Goal: Transaction & Acquisition: Purchase product/service

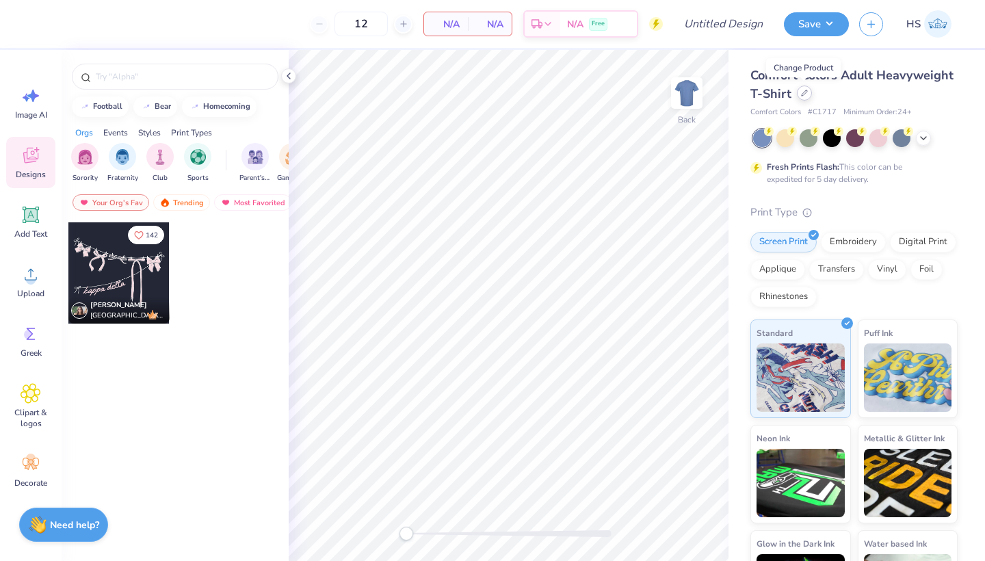
click at [805, 99] on div at bounding box center [804, 93] width 15 height 15
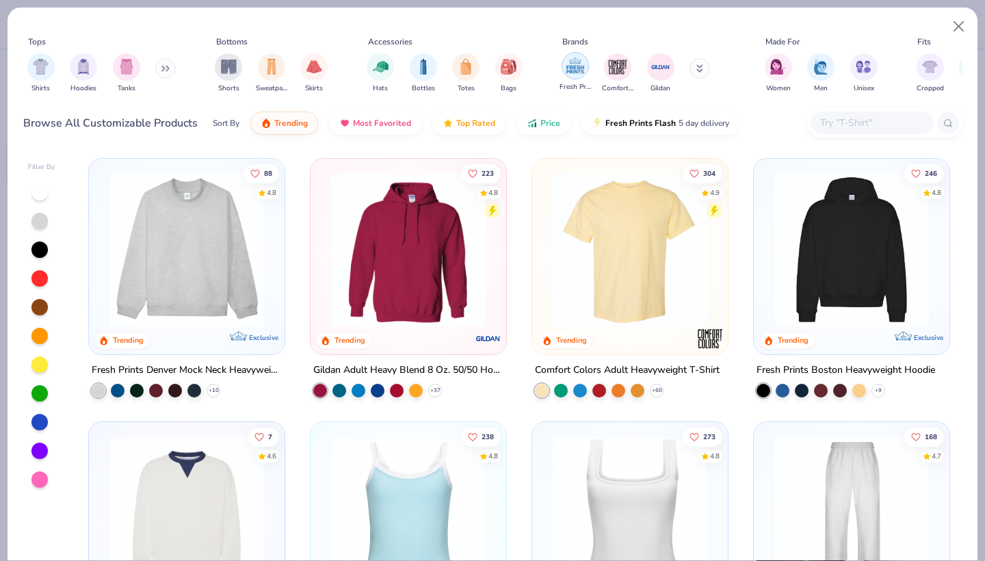
click at [581, 68] on img "filter for Fresh Prints" at bounding box center [575, 65] width 21 height 21
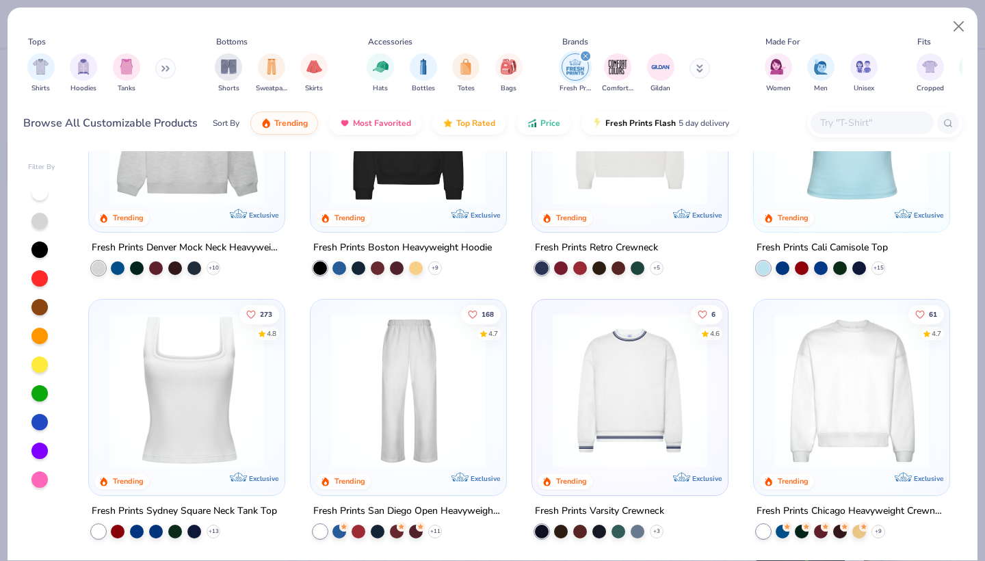
scroll to position [150, 0]
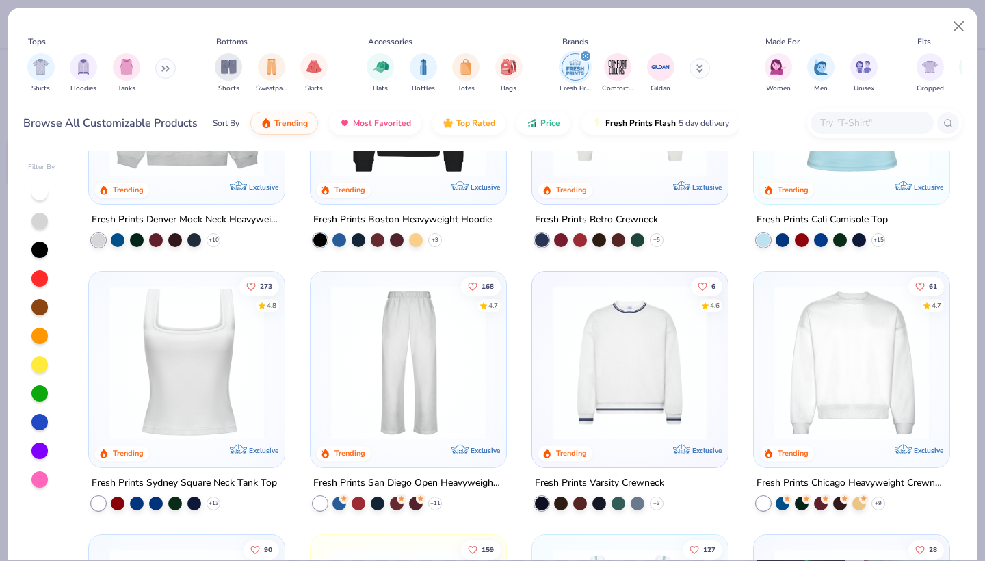
click at [625, 401] on img at bounding box center [630, 362] width 168 height 155
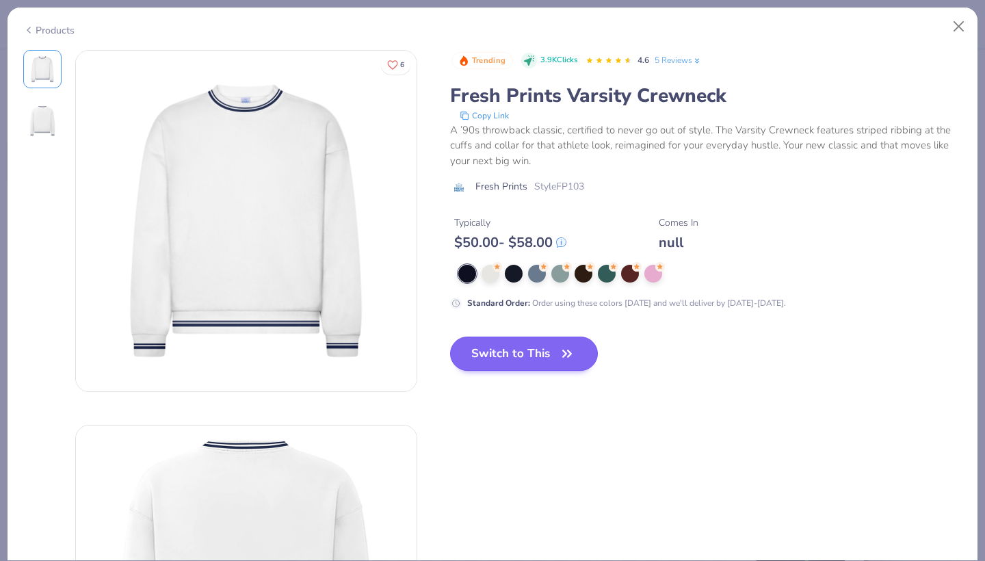
click at [555, 354] on button "Switch to This" at bounding box center [524, 354] width 148 height 34
type input "50"
click at [568, 357] on icon "button" at bounding box center [566, 353] width 19 height 19
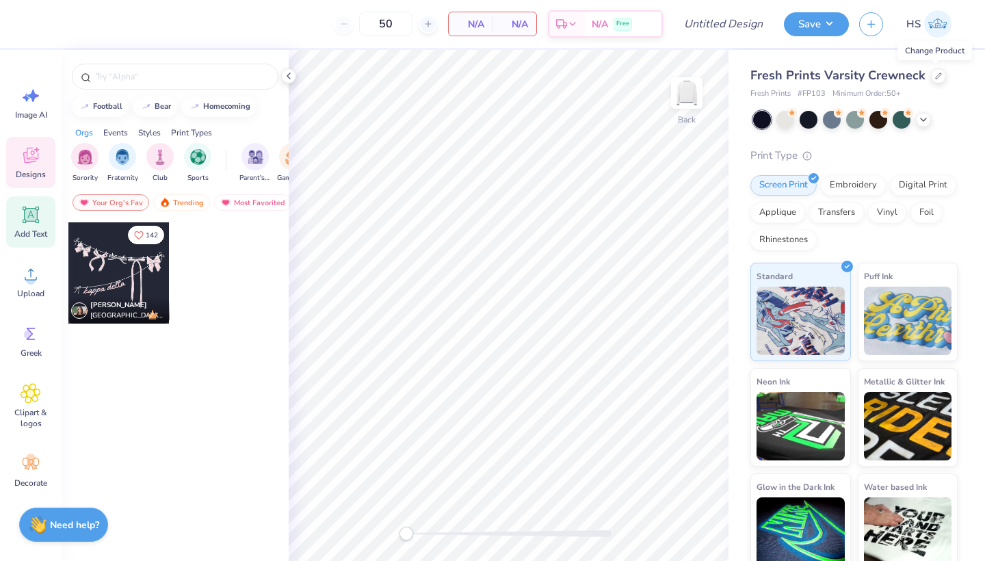
click at [35, 220] on icon at bounding box center [31, 215] width 13 height 13
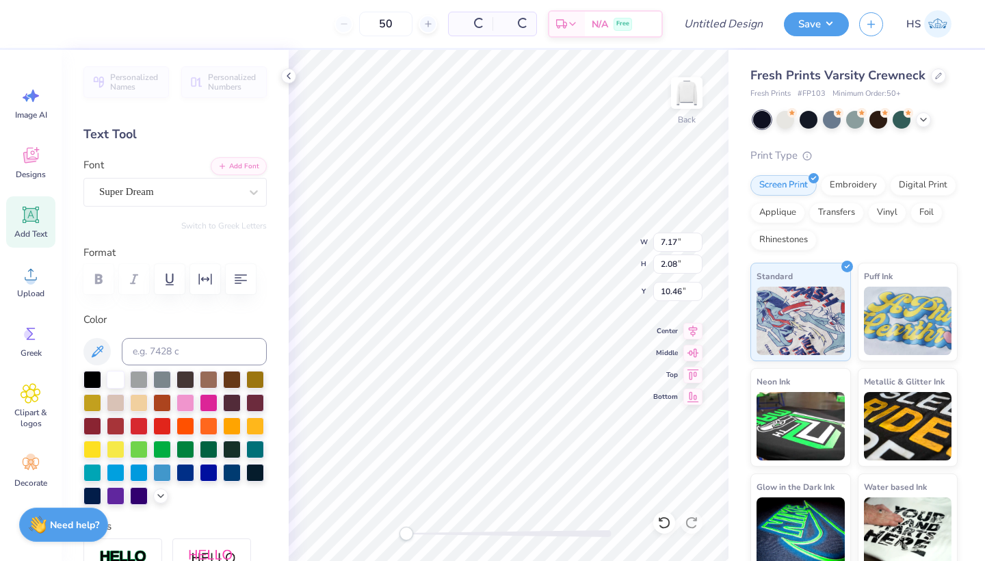
scroll to position [0, 1]
type textarea "Alpha Chi Omega"
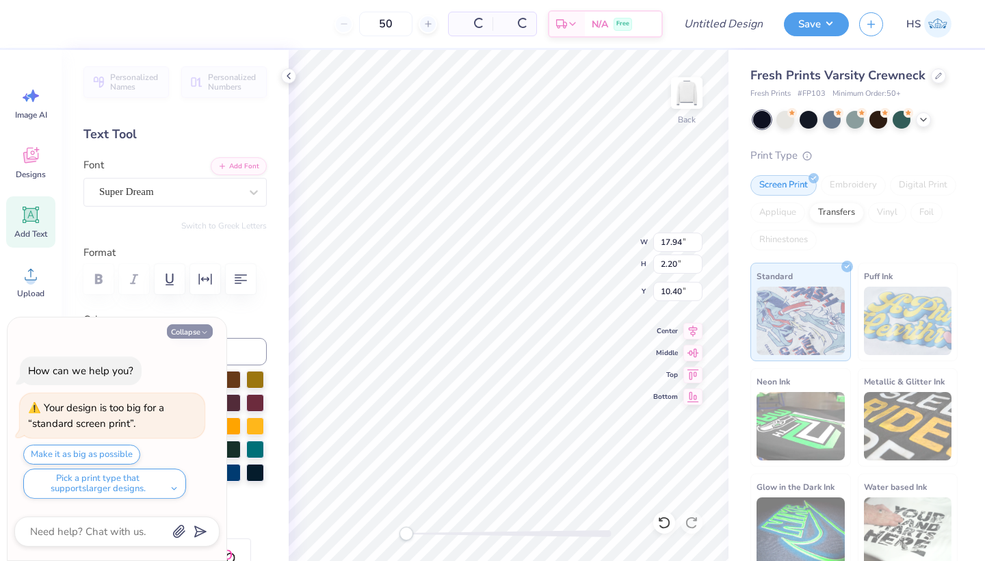
click at [194, 329] on button "Collapse" at bounding box center [190, 331] width 46 height 14
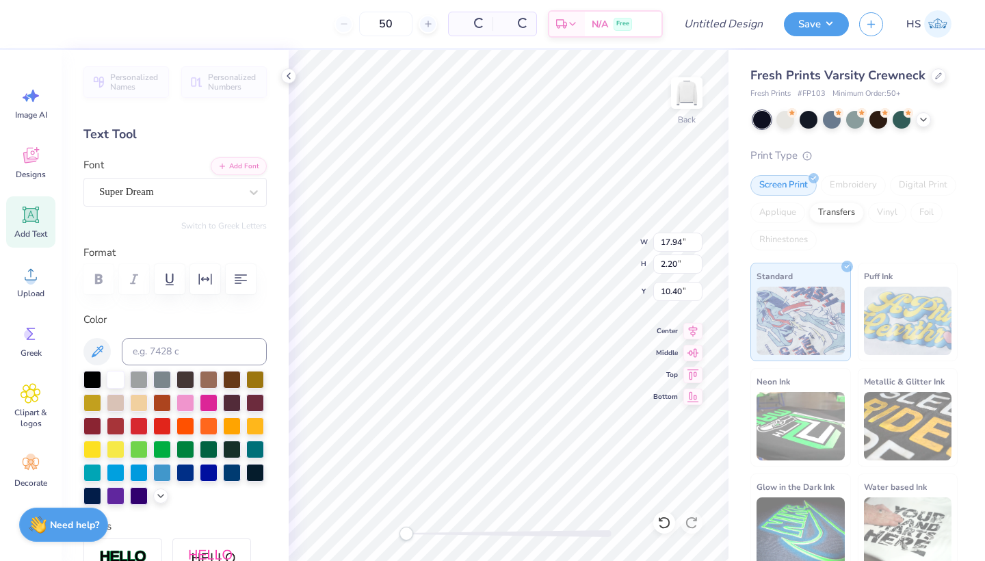
type textarea "x"
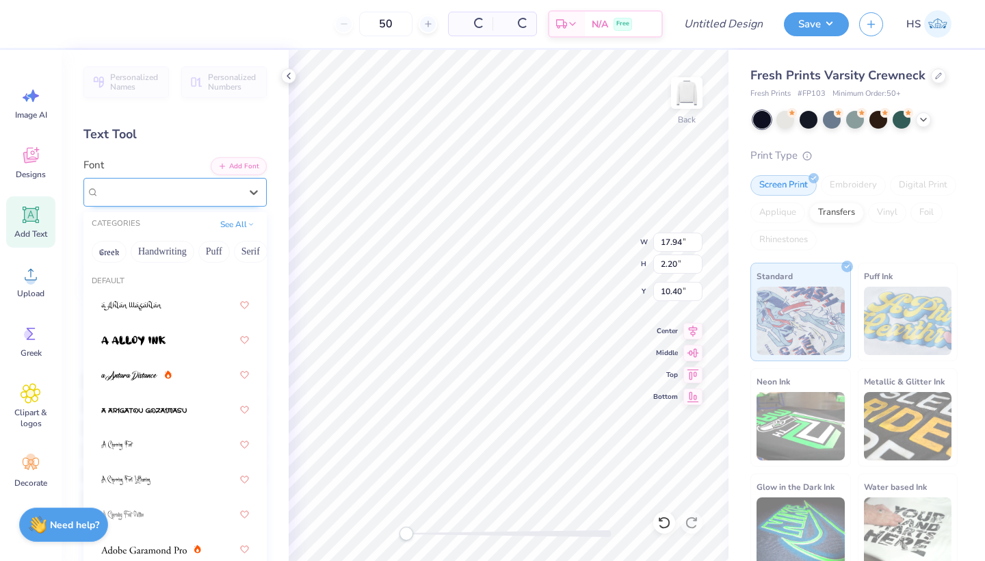
click at [182, 188] on div "Super Dream" at bounding box center [170, 191] width 144 height 21
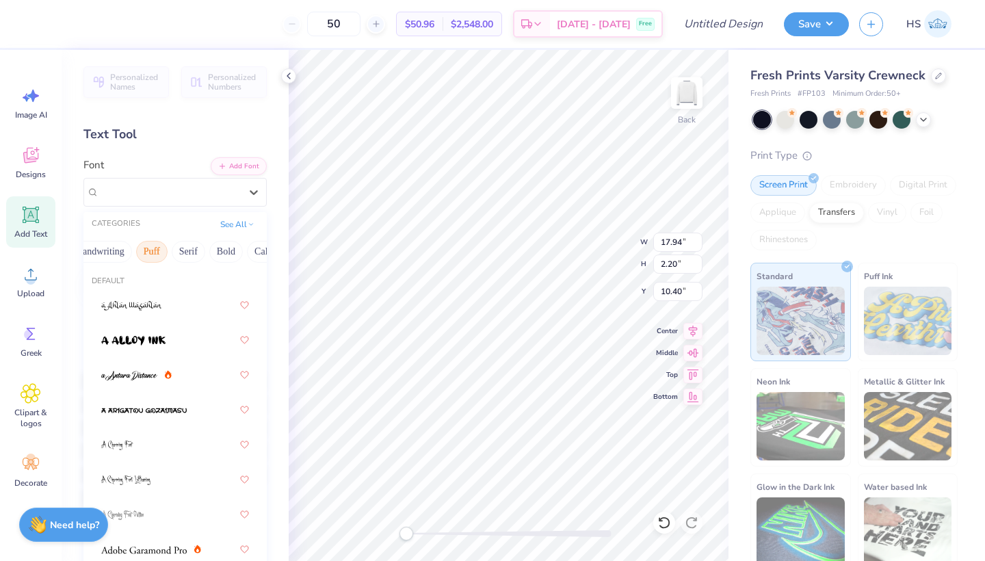
scroll to position [0, 102]
click at [233, 254] on button "Calligraphy" at bounding box center [237, 252] width 60 height 22
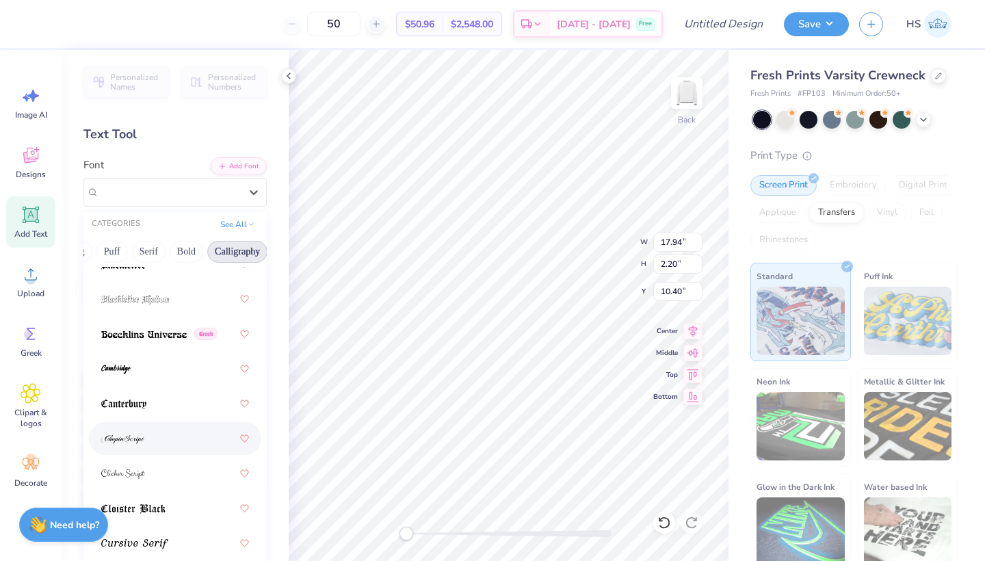
scroll to position [202, 0]
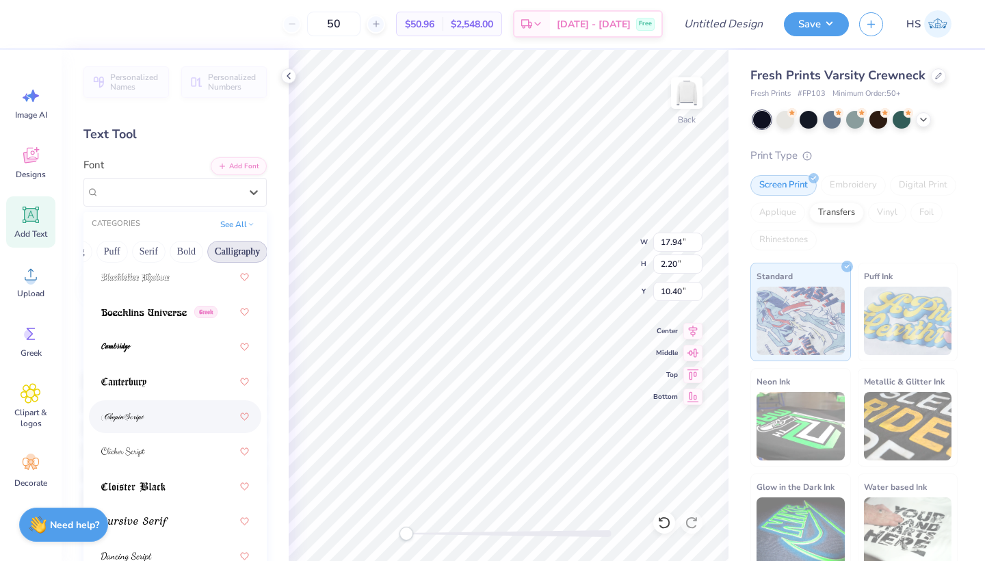
click at [152, 423] on div at bounding box center [175, 416] width 148 height 25
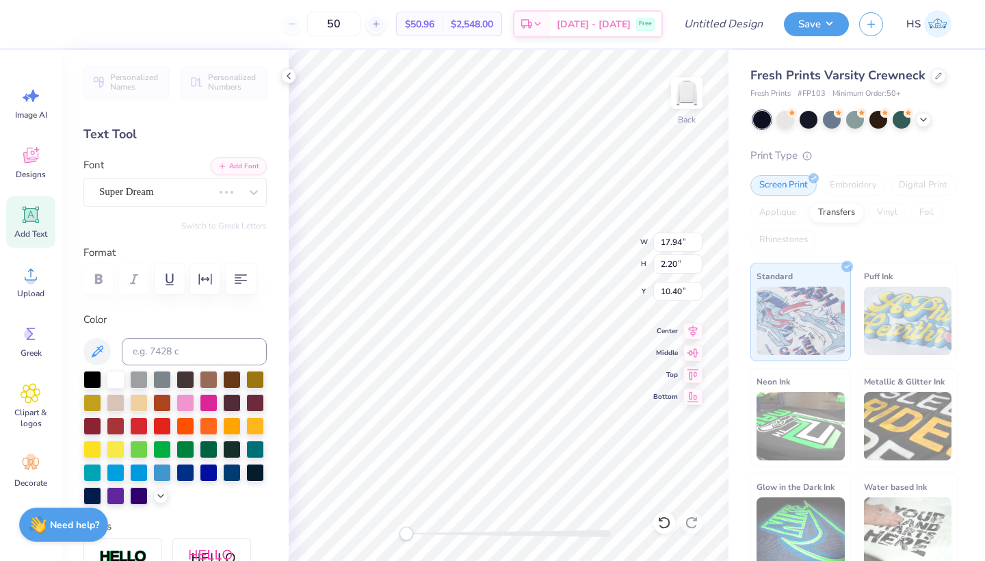
scroll to position [0, 4]
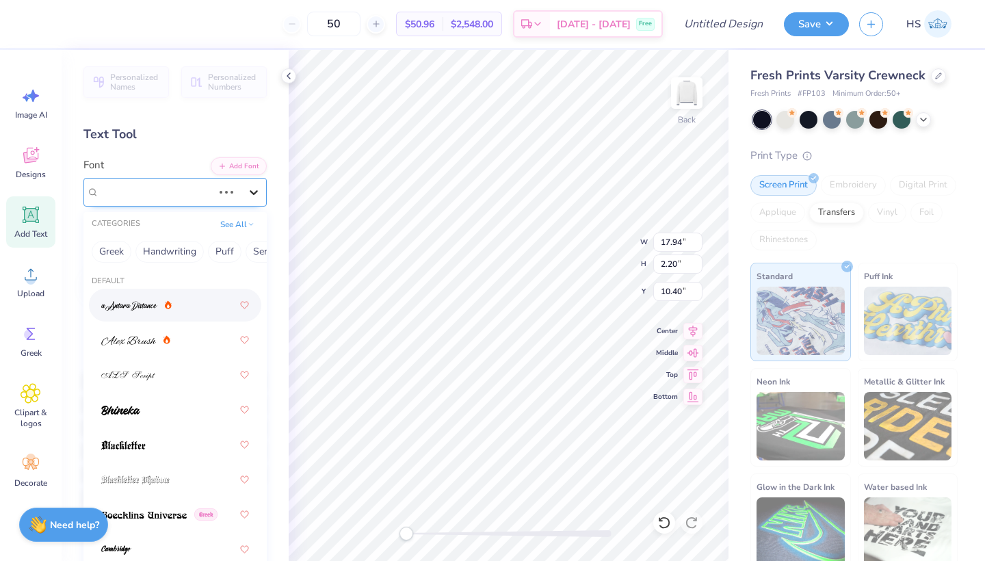
click at [254, 192] on icon at bounding box center [254, 192] width 8 height 5
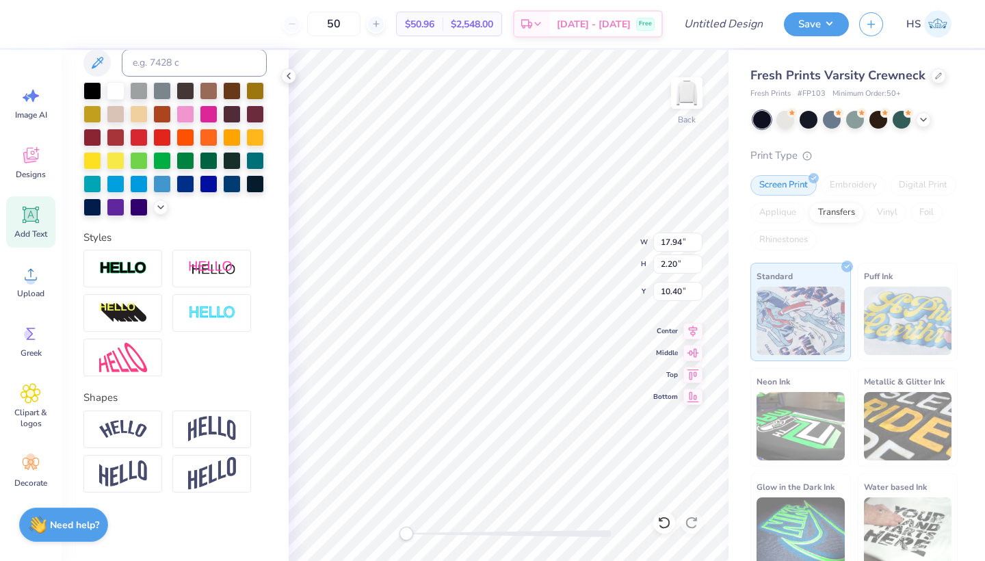
scroll to position [0, 0]
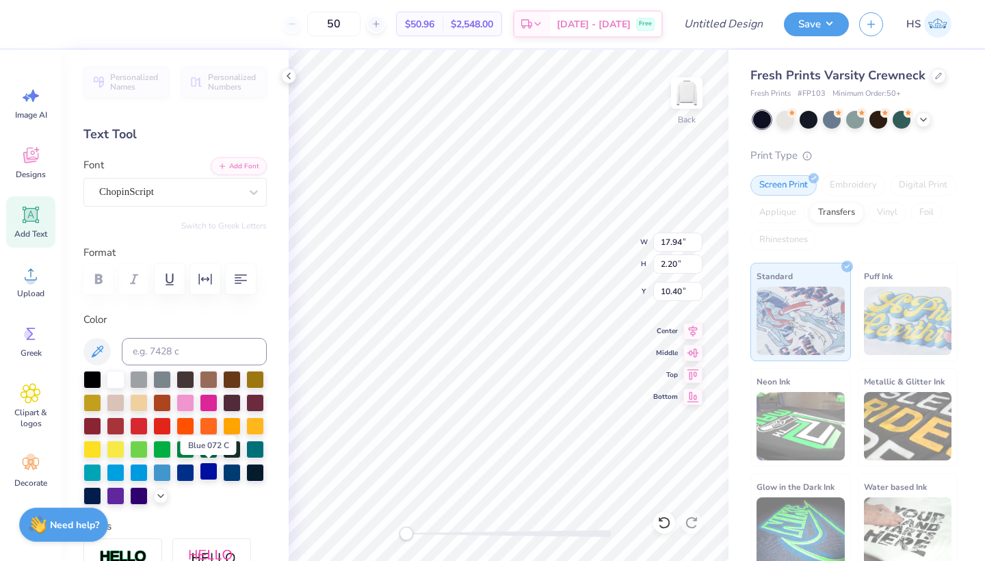
click at [209, 475] on div at bounding box center [209, 471] width 18 height 18
click at [231, 476] on div at bounding box center [232, 471] width 18 height 18
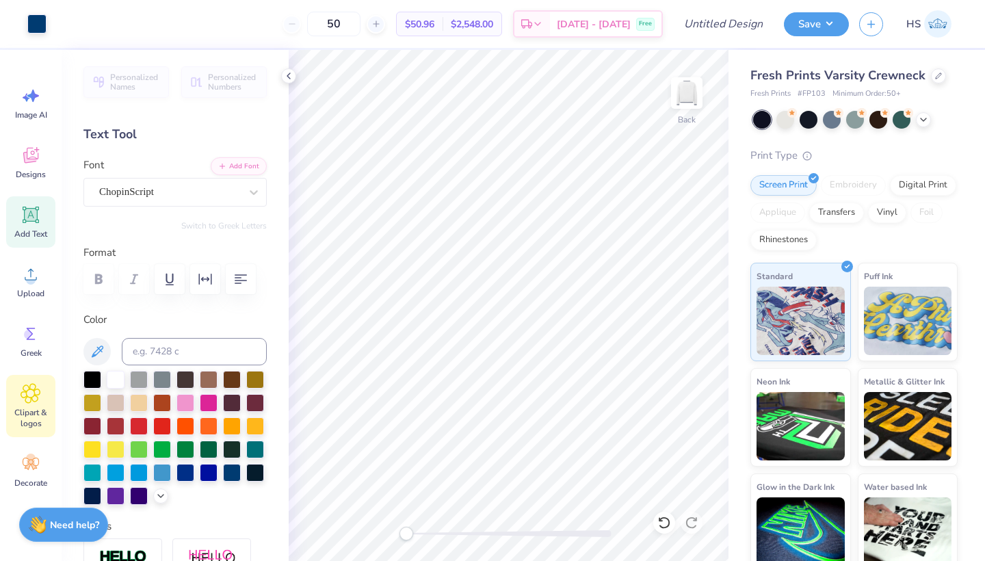
click at [38, 397] on icon at bounding box center [30, 393] width 19 height 19
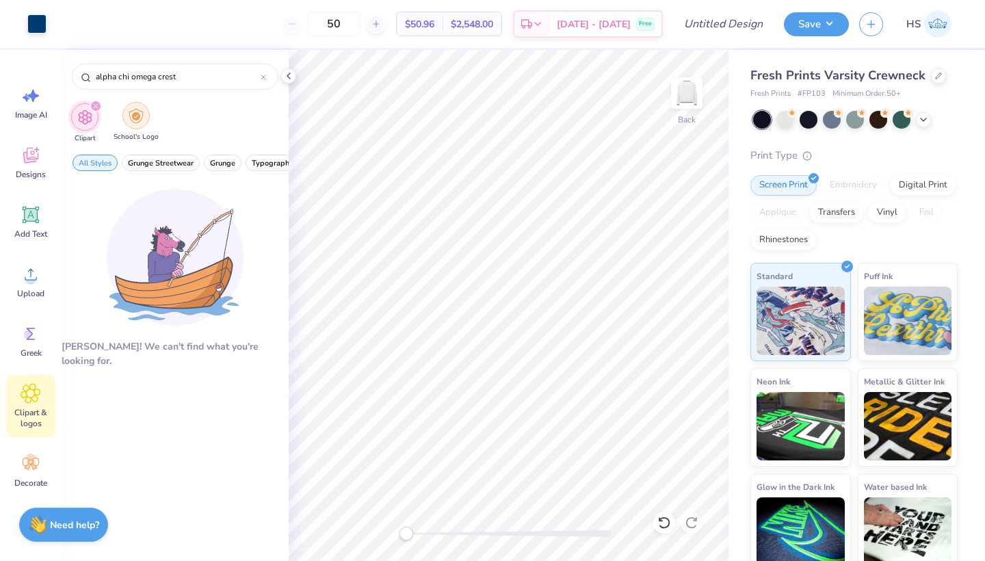
type input "alpha chi omega crest"
click at [137, 126] on div "filter for School's Logo" at bounding box center [135, 115] width 27 height 27
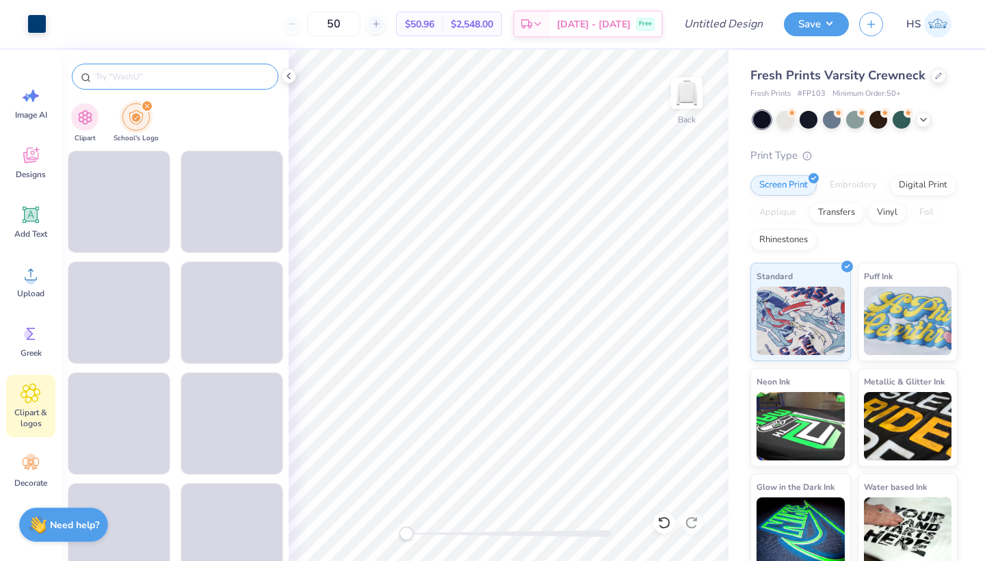
click at [151, 79] on input "text" at bounding box center [181, 77] width 175 height 14
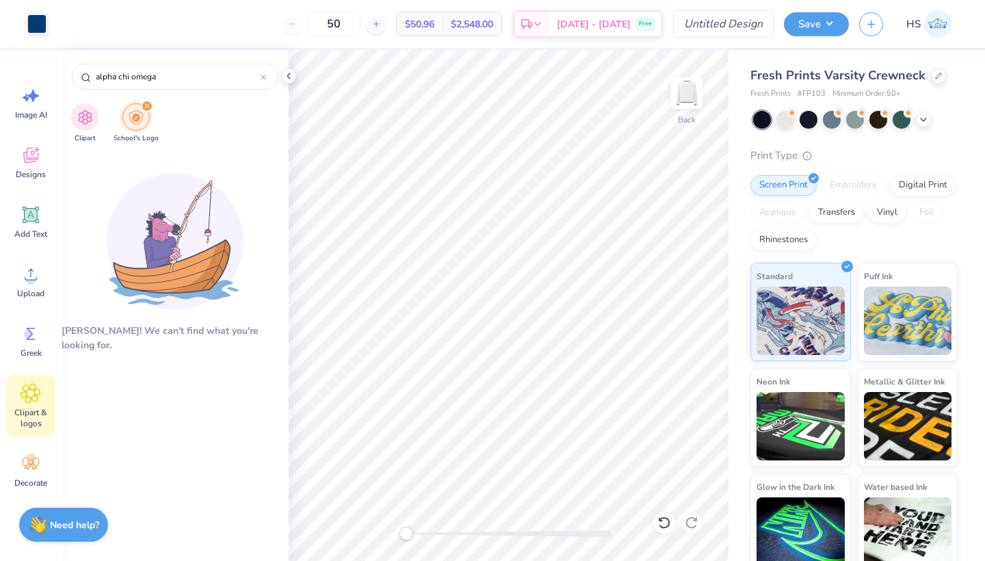
type input "alpha chi omega"
click at [728, 28] on input "Design Title" at bounding box center [740, 23] width 67 height 27
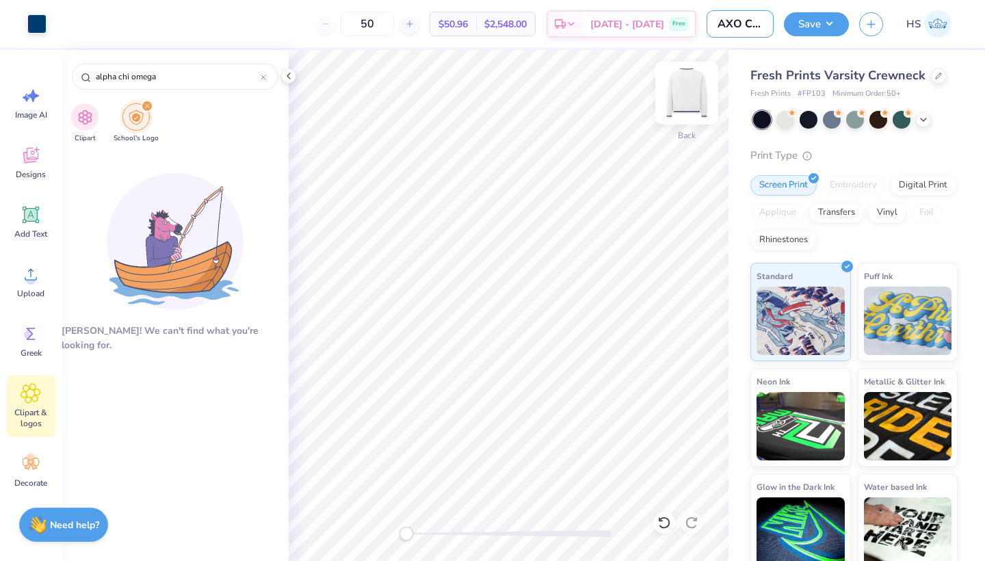
type input "AXO Crew Neck"
click at [145, 106] on icon "filter for School's Logo" at bounding box center [147, 106] width 4 height 4
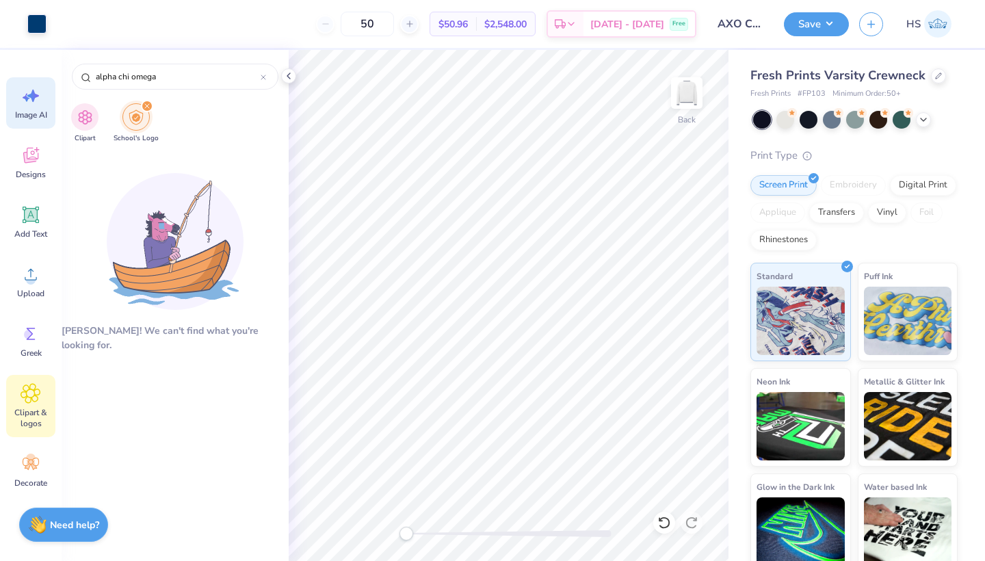
click at [38, 111] on span "Image AI" at bounding box center [31, 114] width 32 height 11
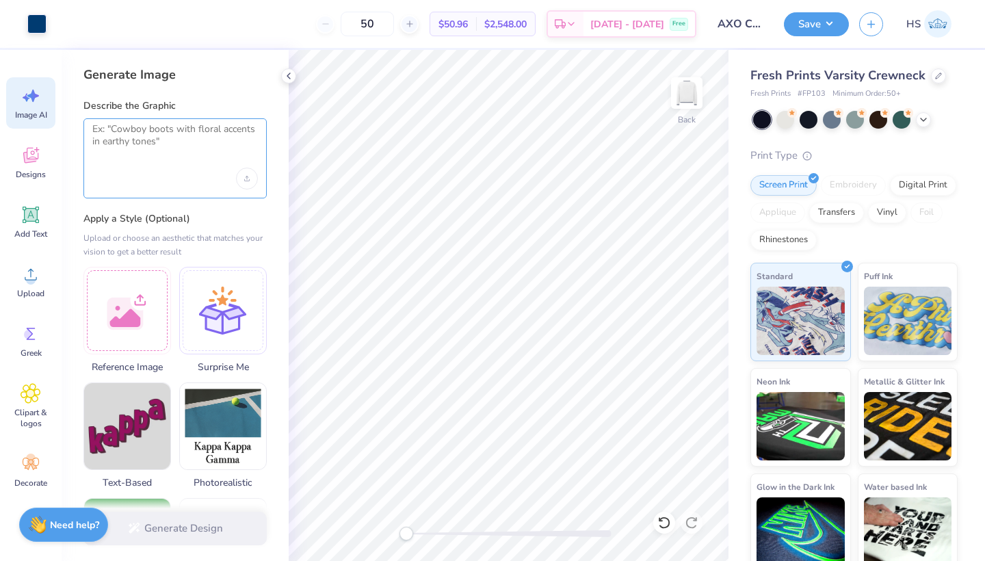
click at [182, 152] on textarea at bounding box center [175, 140] width 166 height 34
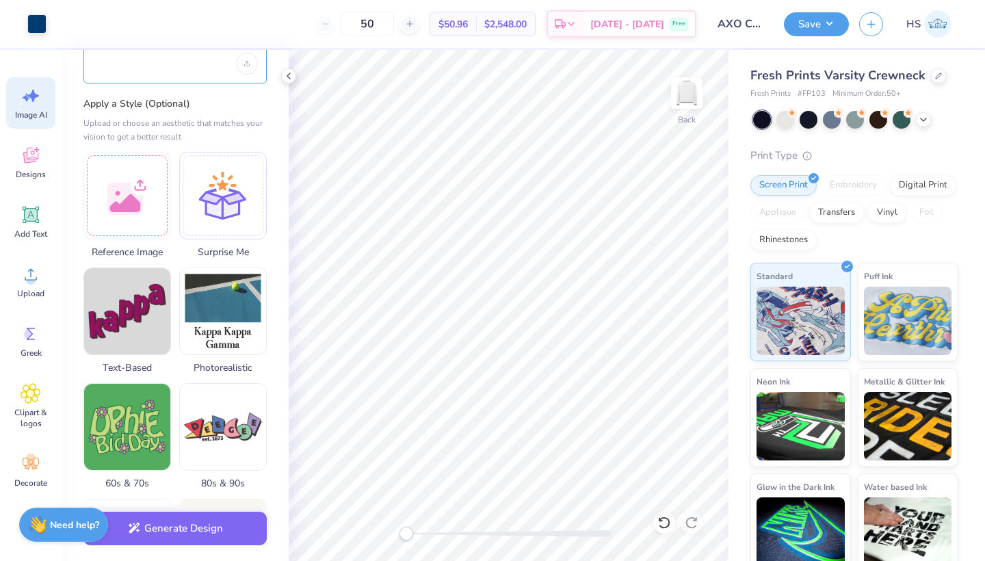
scroll to position [115, 0]
type textarea "pendant flag (rectangle) with 1885 in it"
click at [218, 364] on span "Photorealistic" at bounding box center [223, 365] width 88 height 14
click at [233, 524] on button "Generate Design" at bounding box center [174, 525] width 183 height 34
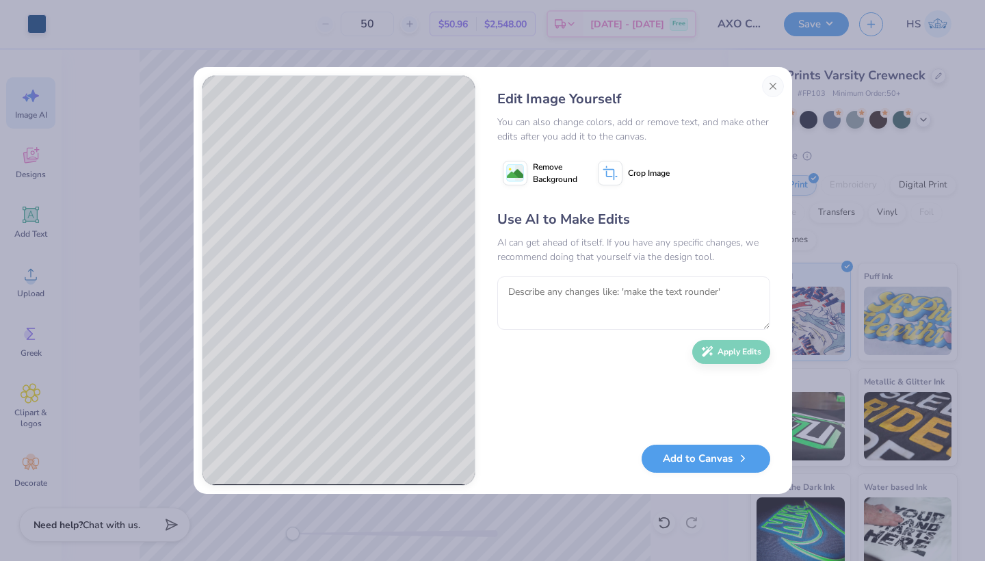
click at [527, 170] on button "Remove Background" at bounding box center [540, 173] width 86 height 34
